Goal: Task Accomplishment & Management: Manage account settings

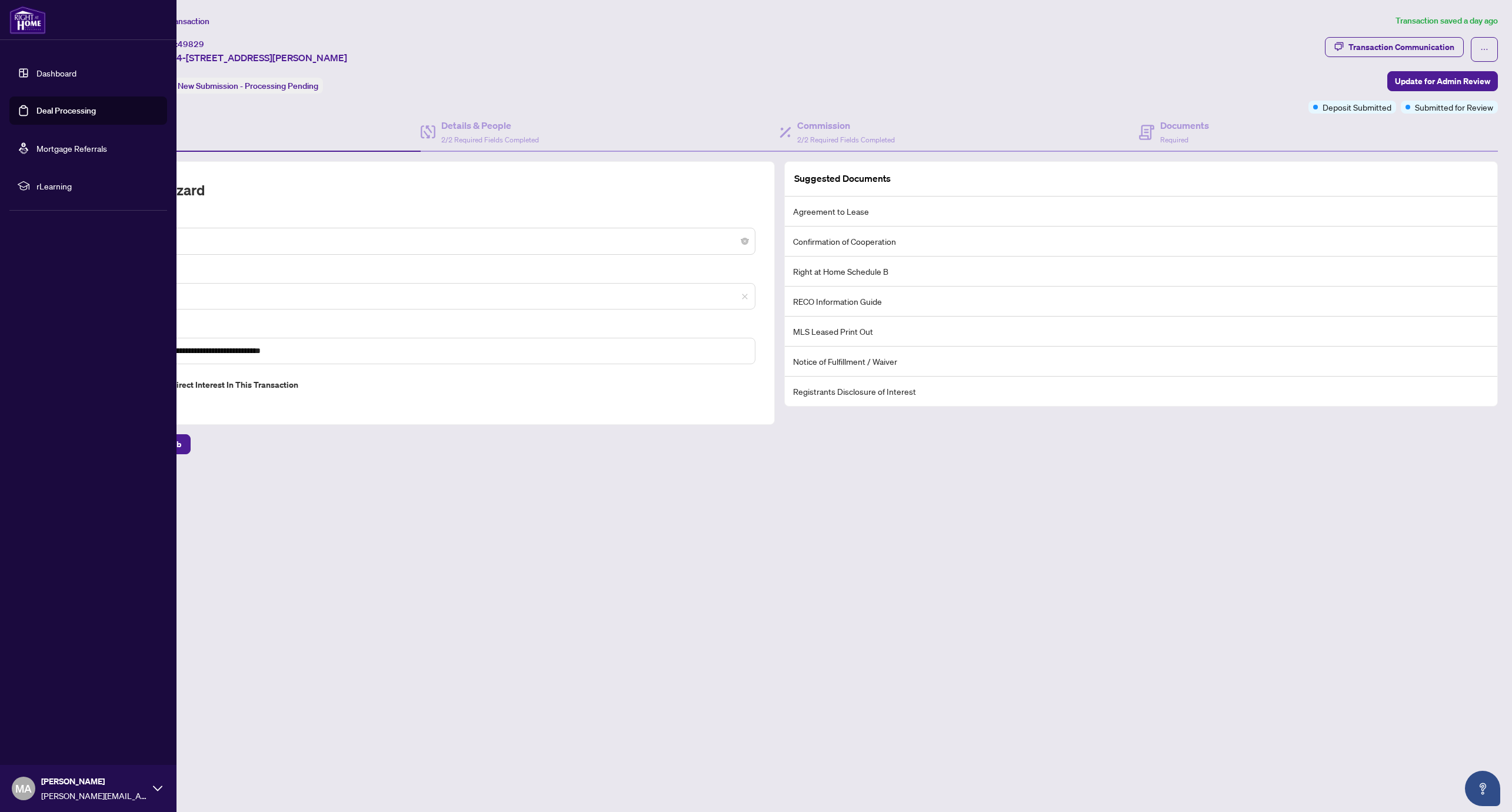
click at [72, 114] on link "Deal Processing" at bounding box center [66, 110] width 60 height 11
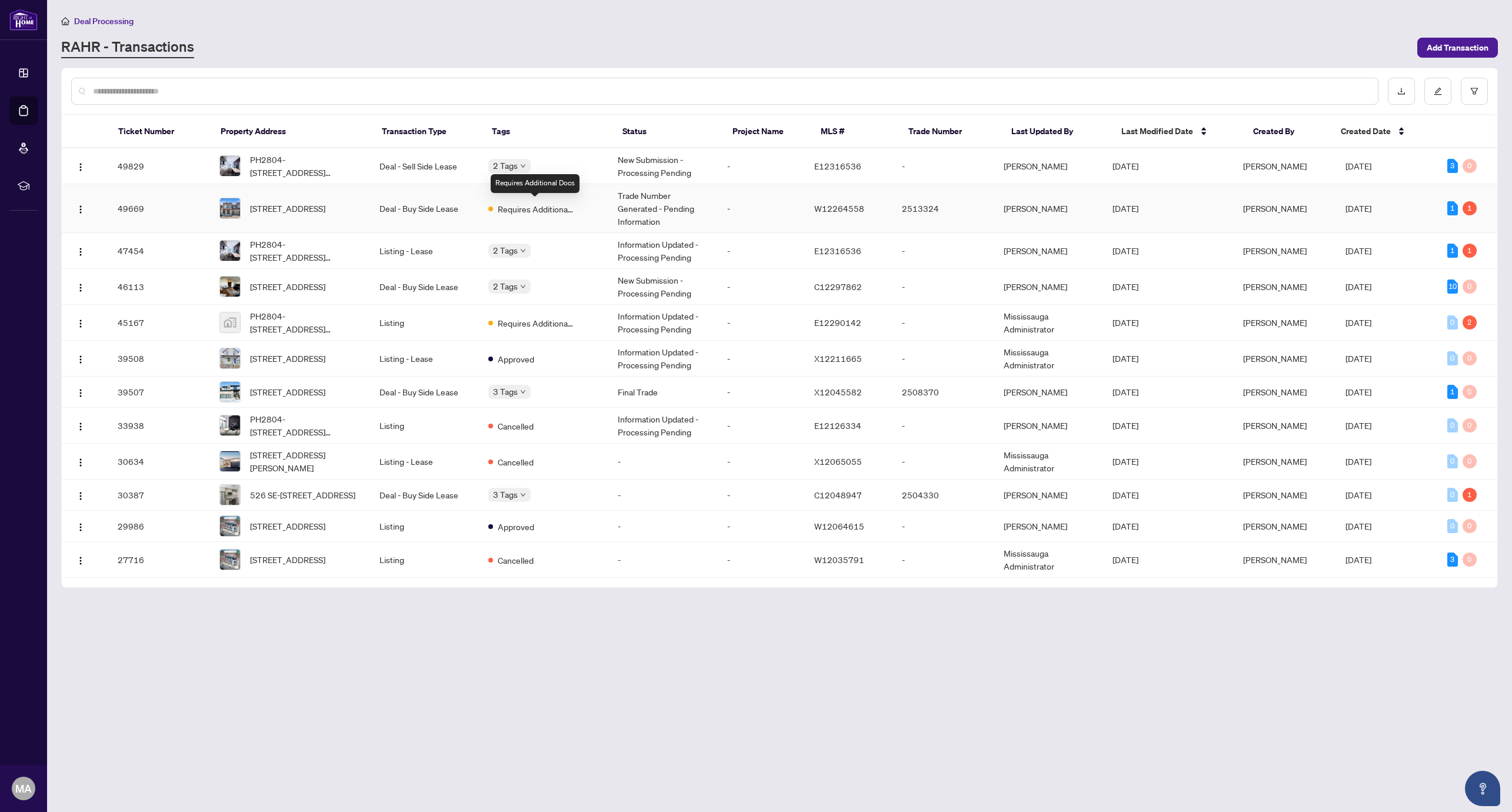
click at [537, 207] on span "Requires Additional Docs" at bounding box center [536, 209] width 77 height 13
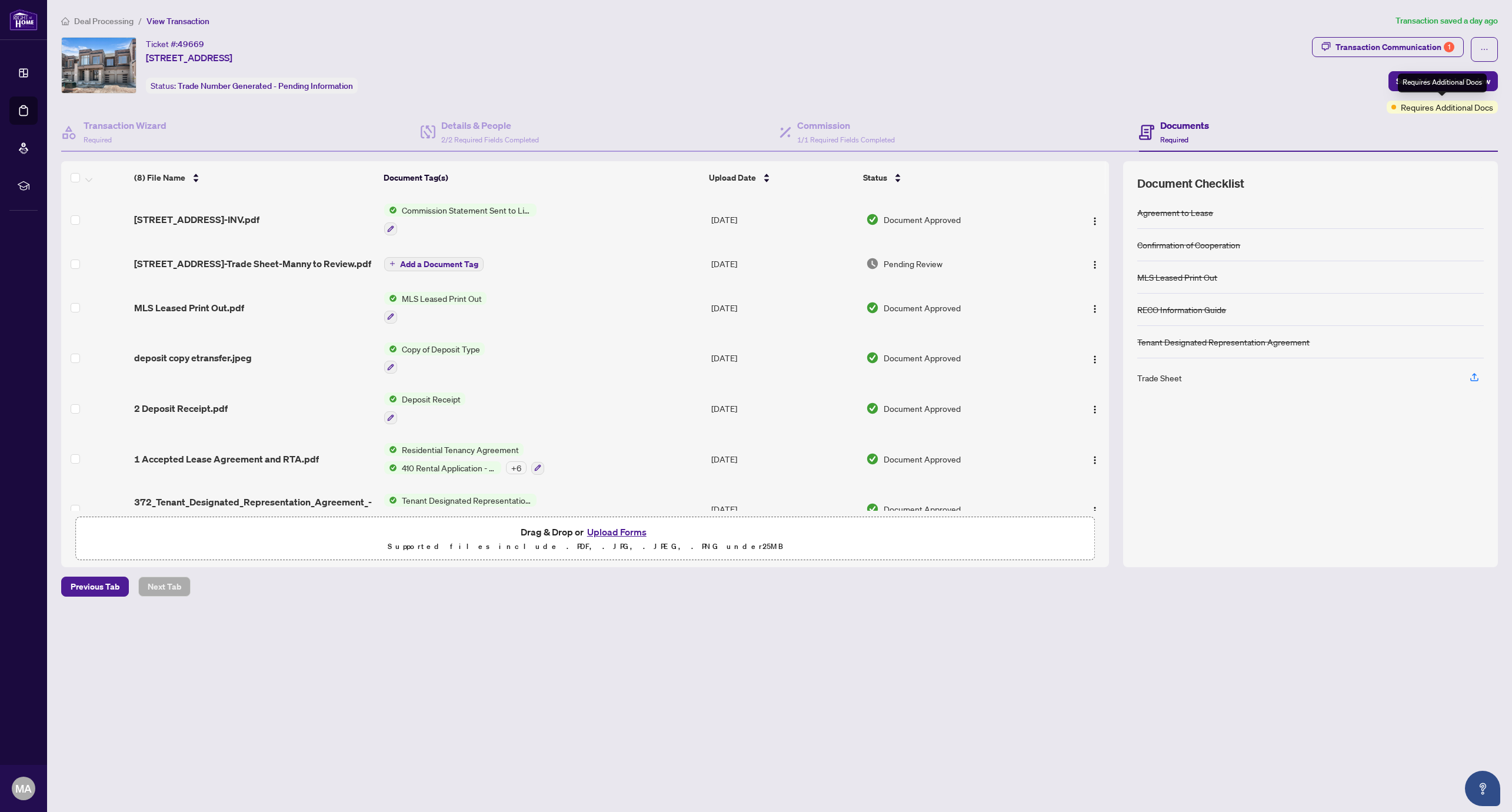
click at [1434, 109] on span "Requires Additional Docs" at bounding box center [1447, 107] width 93 height 13
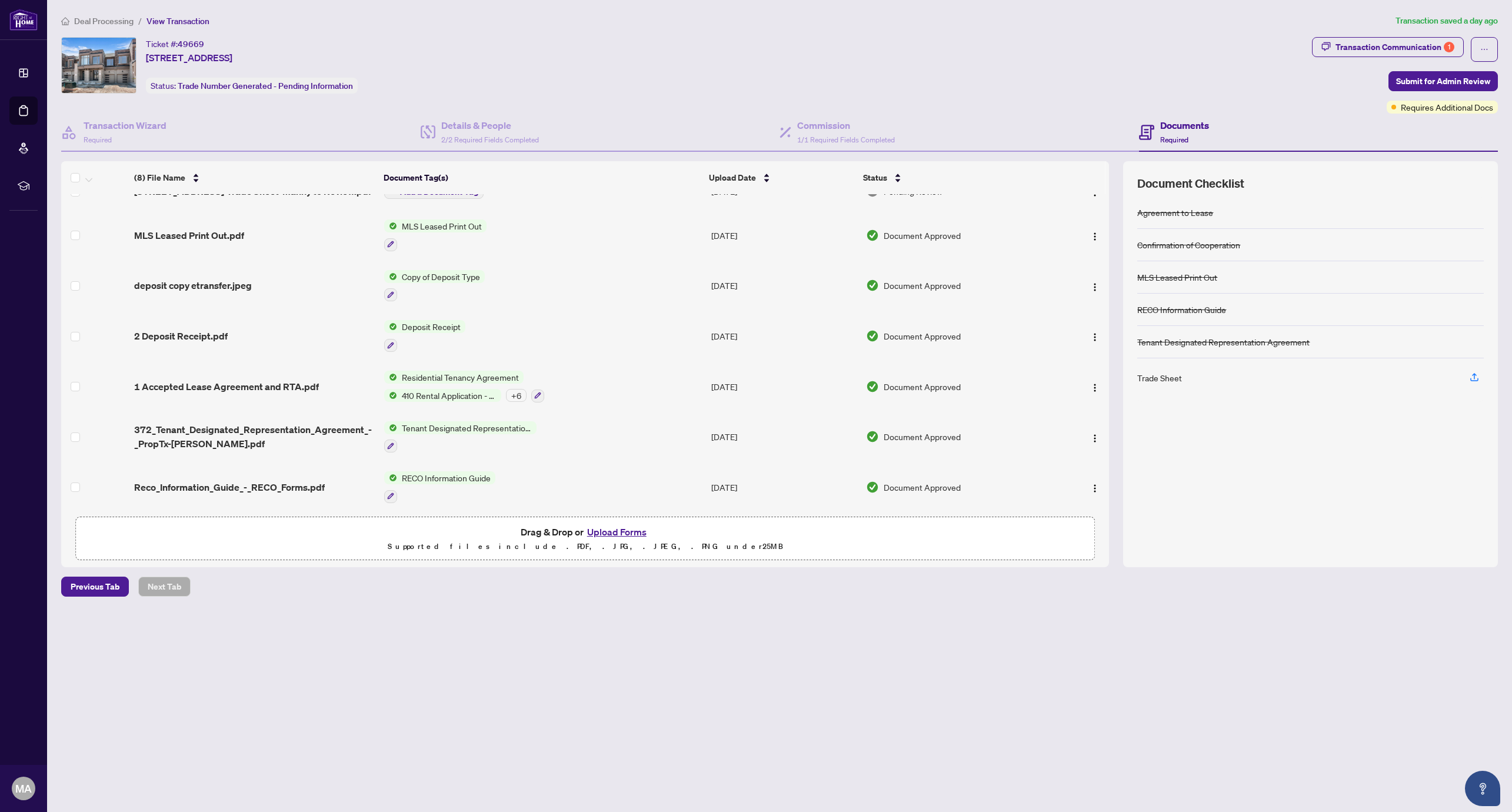
click at [1156, 376] on div "Trade Sheet" at bounding box center [1159, 378] width 45 height 13
click at [1423, 110] on span "Requires Additional Docs" at bounding box center [1447, 107] width 93 height 13
click at [1425, 34] on div "Deal Processing / View Transaction Transaction saved a day ago Ticket #: 49669 …" at bounding box center [779, 326] width 1446 height 624
click at [1400, 46] on div "Transaction Communication 1" at bounding box center [1394, 47] width 119 height 19
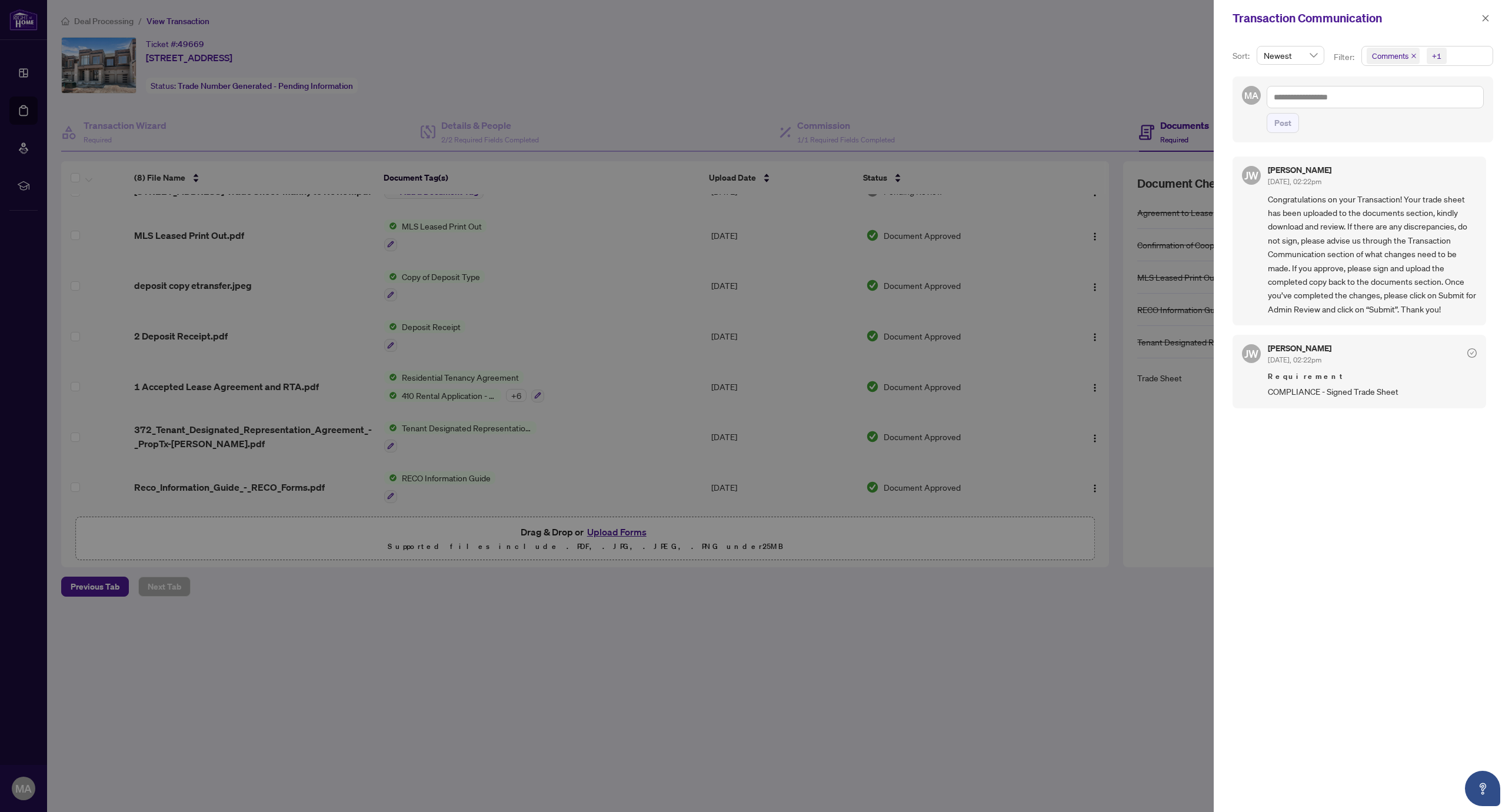
click at [1085, 415] on div at bounding box center [756, 406] width 1512 height 812
click at [1299, 393] on span "COMPLIANCE - Signed Trade Sheet" at bounding box center [1372, 391] width 209 height 13
click at [1482, 8] on div "Transaction Communication" at bounding box center [1362, 18] width 298 height 37
click at [1483, 16] on icon "close" at bounding box center [1485, 18] width 8 height 8
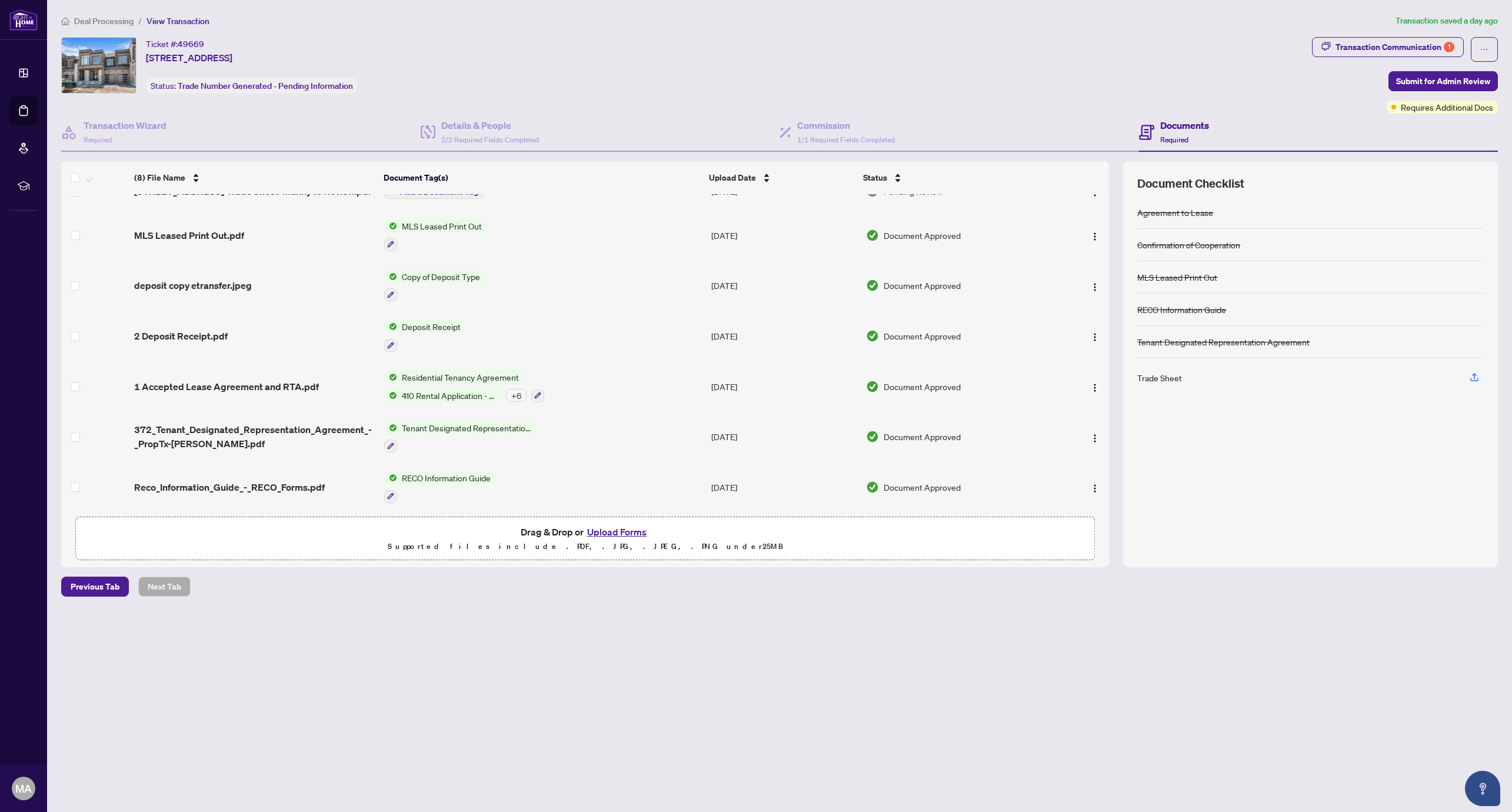
scroll to position [0, 0]
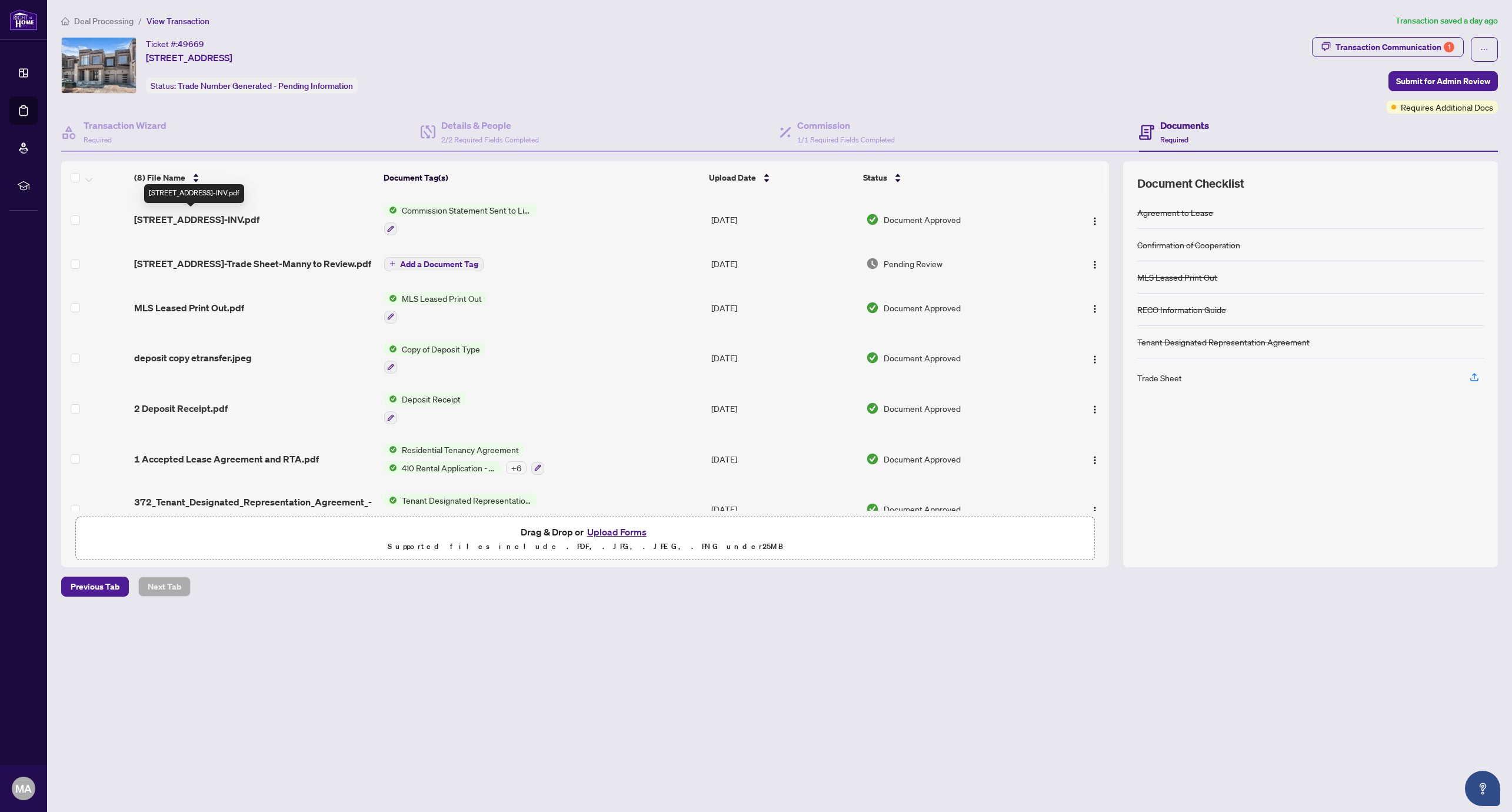
click at [223, 214] on span "[STREET_ADDRESS]-INV.pdf" at bounding box center [197, 219] width 125 height 14
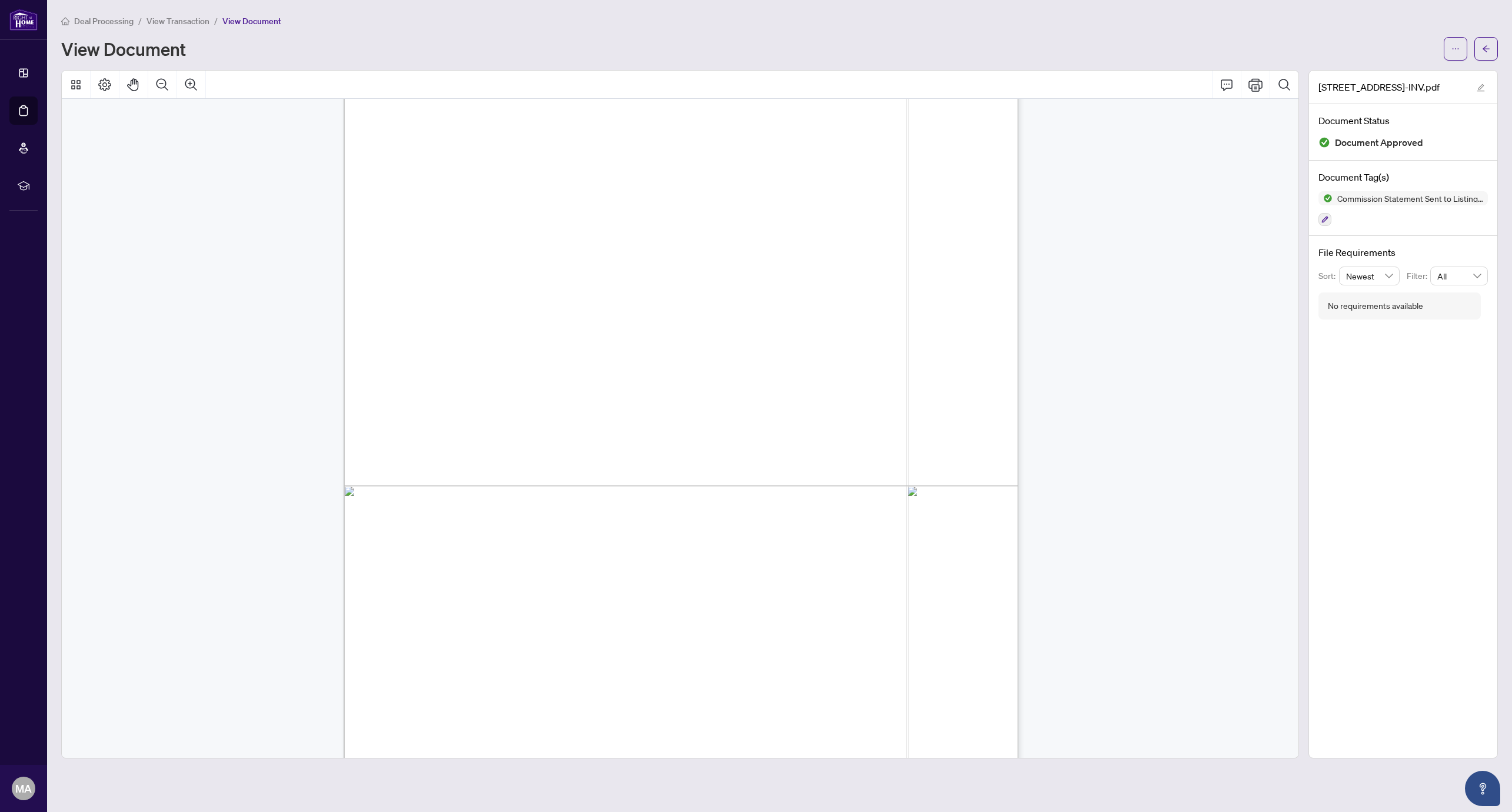
scroll to position [237, 0]
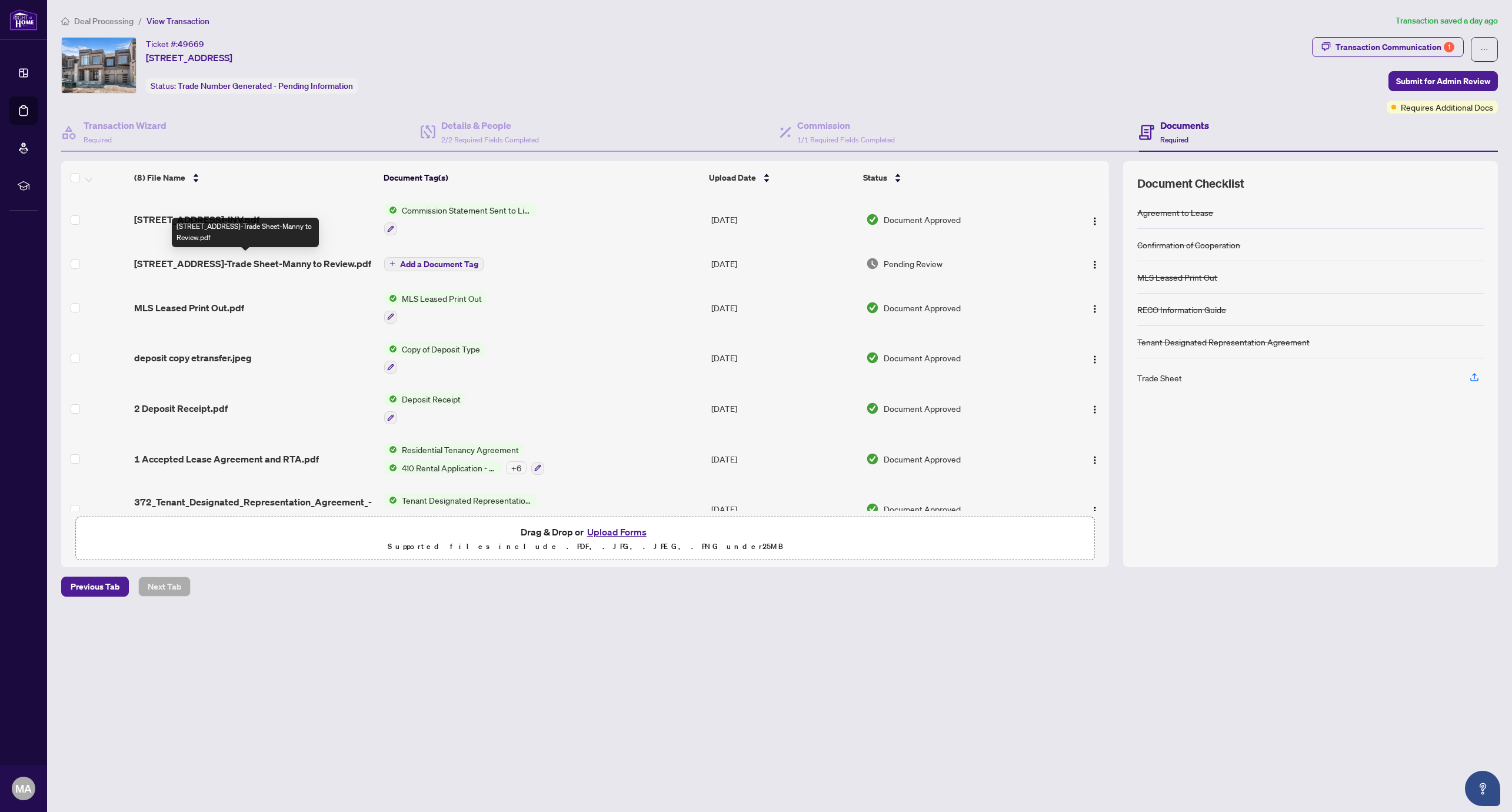
click at [283, 261] on span "[STREET_ADDRESS]-Trade Sheet-Manny to Review.pdf" at bounding box center [253, 263] width 237 height 14
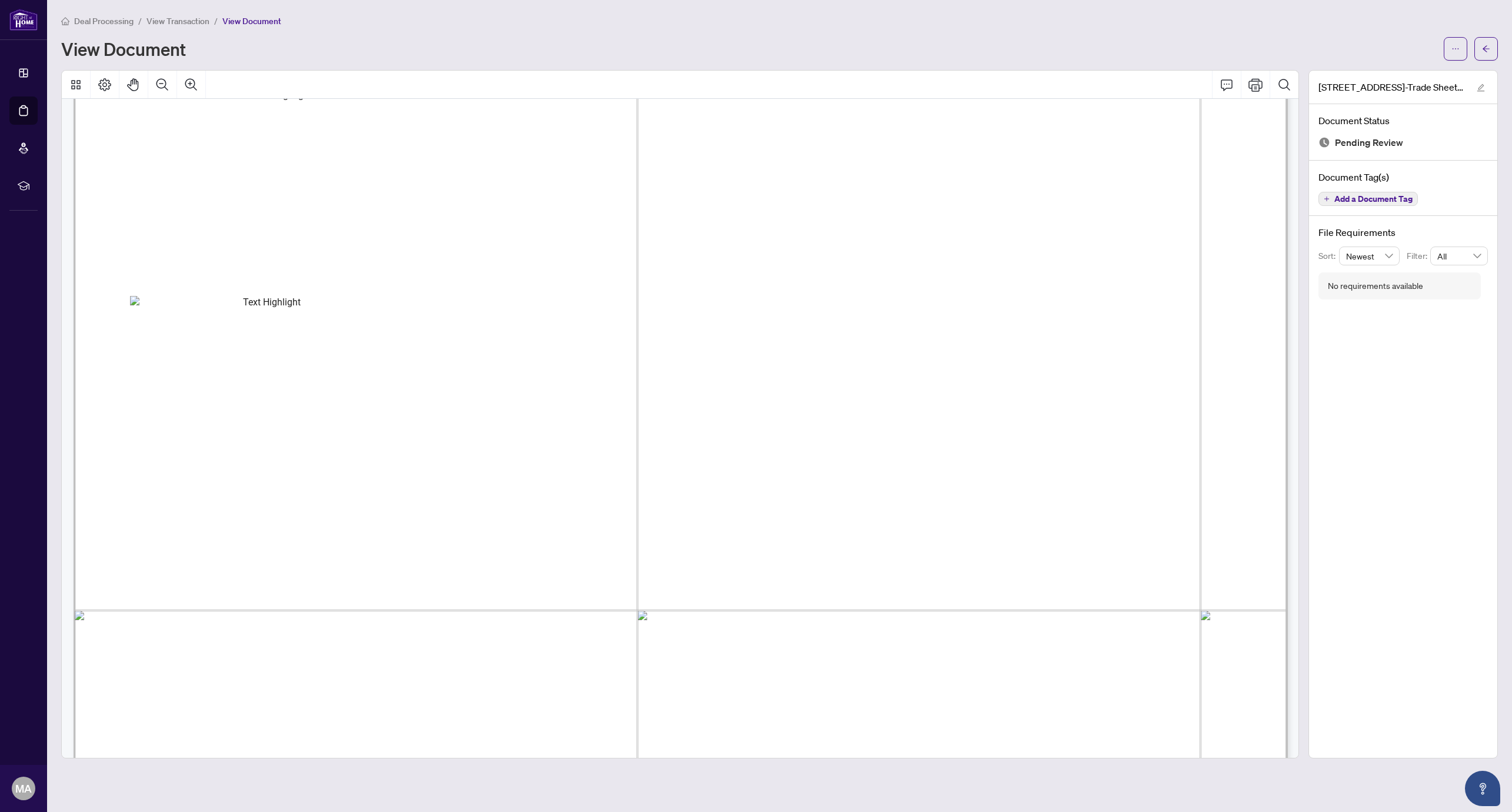
scroll to position [935, 0]
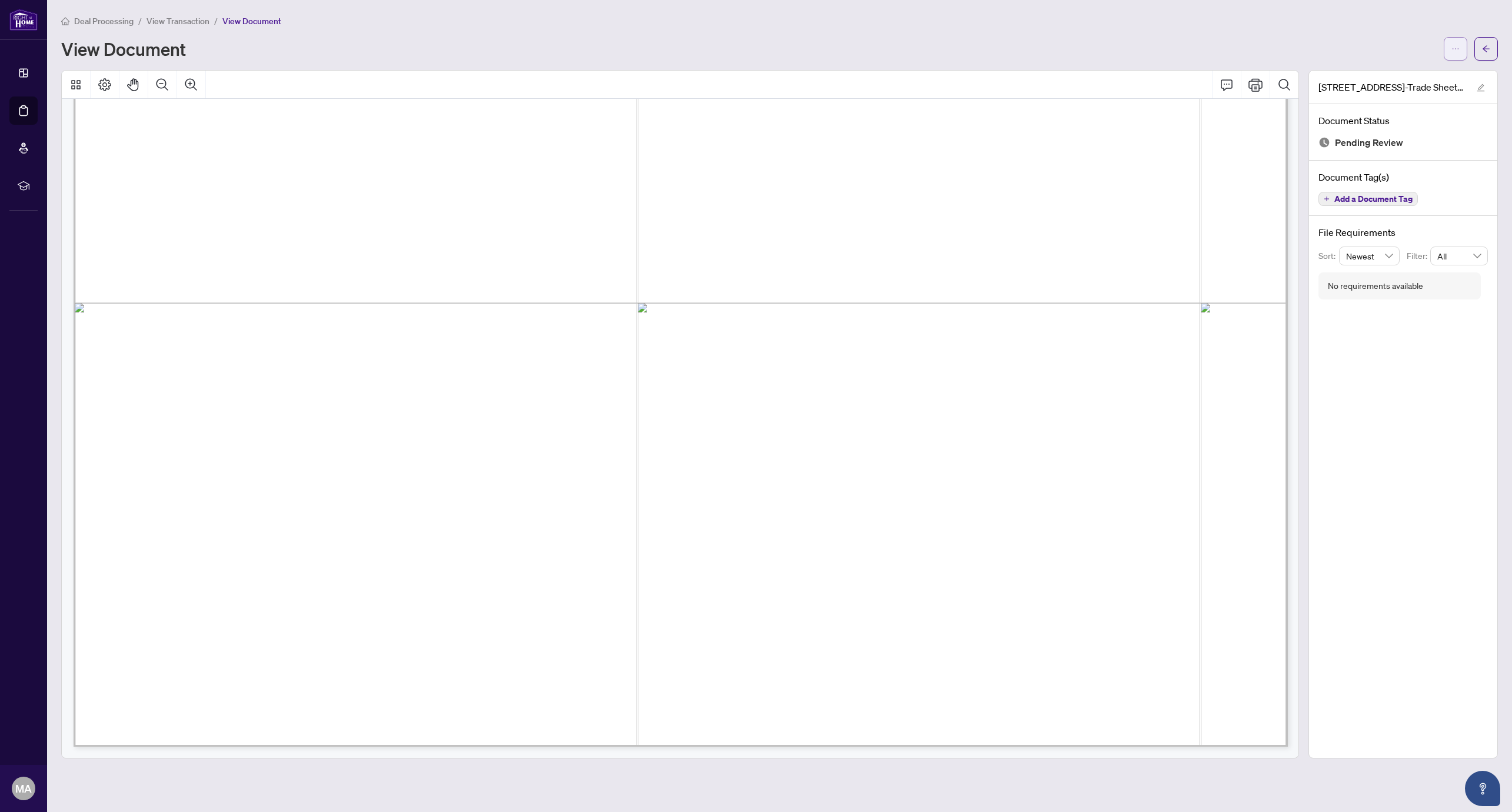
click at [1457, 52] on icon "ellipsis" at bounding box center [1455, 49] width 8 height 8
click at [1390, 66] on li "Download" at bounding box center [1412, 74] width 103 height 19
